Goal: Task Accomplishment & Management: Use online tool/utility

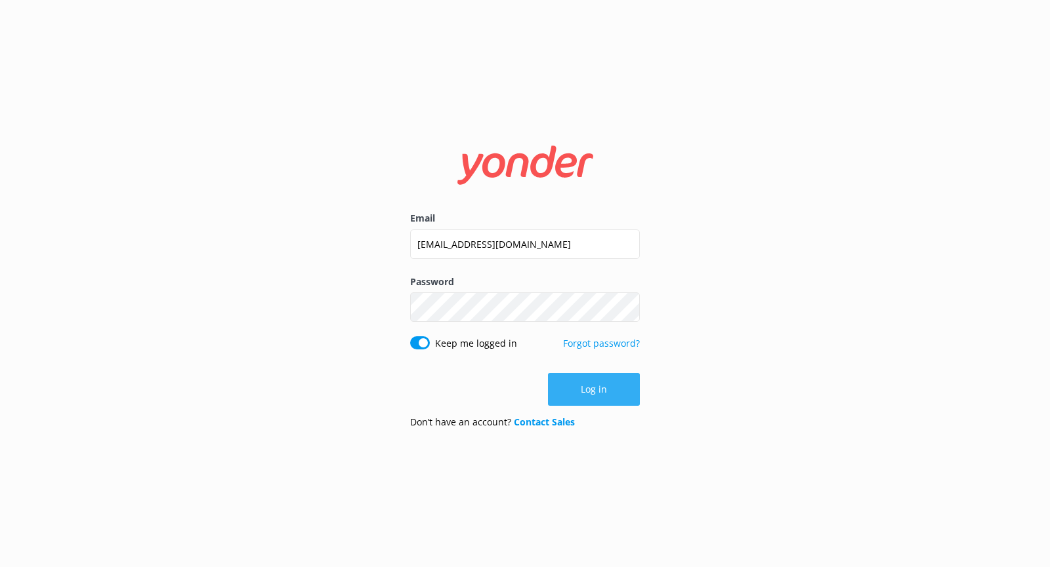
click at [617, 390] on button "Log in" at bounding box center [594, 389] width 92 height 33
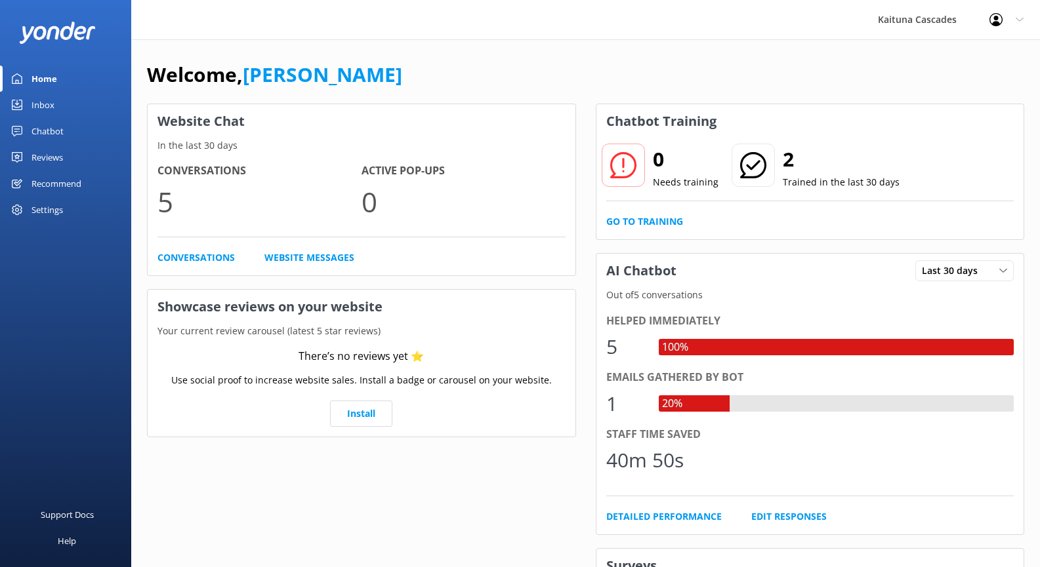
drag, startPoint x: 419, startPoint y: 103, endPoint x: 327, endPoint y: 8, distance: 131.8
click at [409, 89] on div "Welcome, [PERSON_NAME] Website Chat In the last 30 days Conversations 5 Active …" at bounding box center [585, 451] width 909 height 824
